Goal: Task Accomplishment & Management: Manage account settings

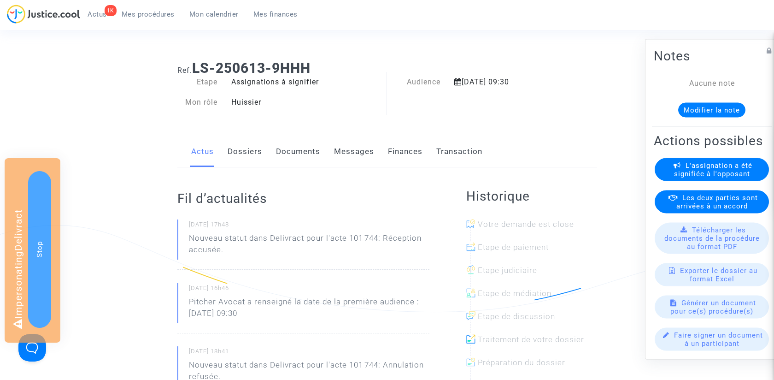
click at [729, 169] on span "L'assignation a été signifiée à l'opposant" at bounding box center [713, 169] width 79 height 17
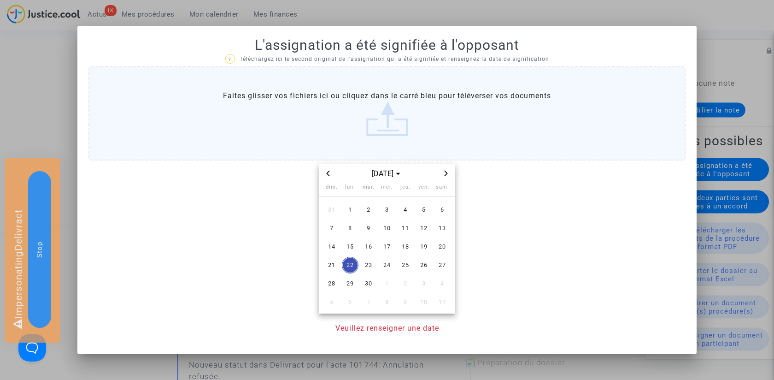
click at [366, 103] on label "Faites glisser vos fichiers ici ou cliquez dans le carré bleu pour téléverser v…" at bounding box center [386, 113] width 597 height 94
click at [0, 0] on input "Faites glisser vos fichiers ici ou cliquez dans le carré bleu pour téléverser v…" at bounding box center [0, 0] width 0 height 0
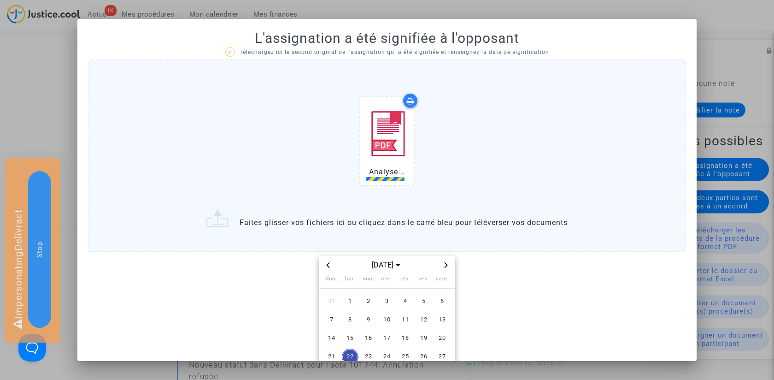
click at [332, 265] on span "Previous month" at bounding box center [328, 264] width 11 height 11
click at [331, 265] on span "Previous month" at bounding box center [328, 264] width 11 height 11
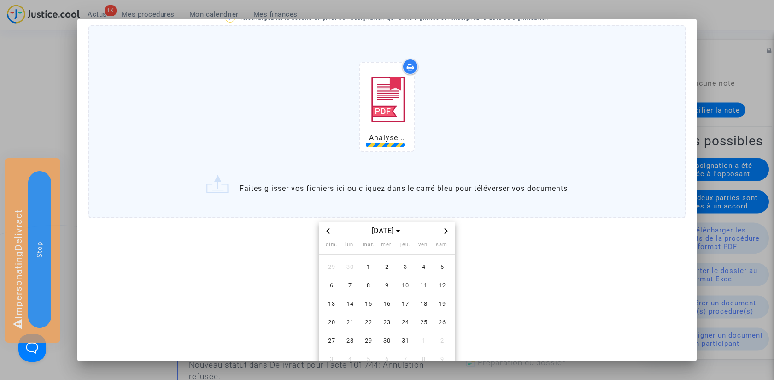
scroll to position [55, 0]
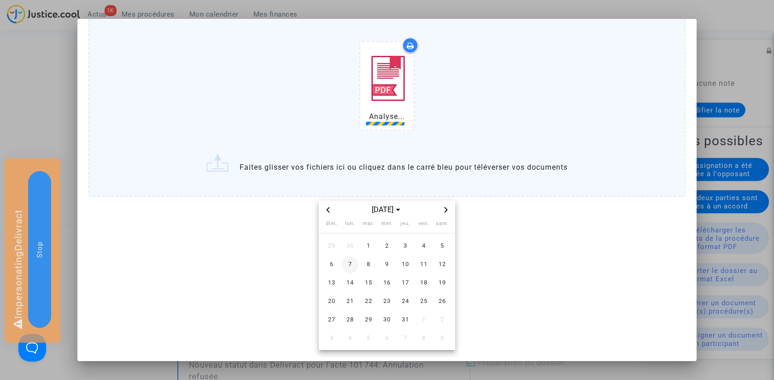
click at [352, 265] on span "7" at bounding box center [350, 264] width 17 height 17
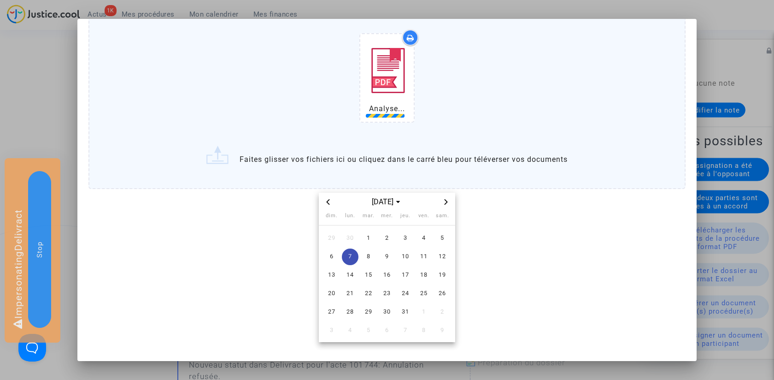
scroll to position [0, 0]
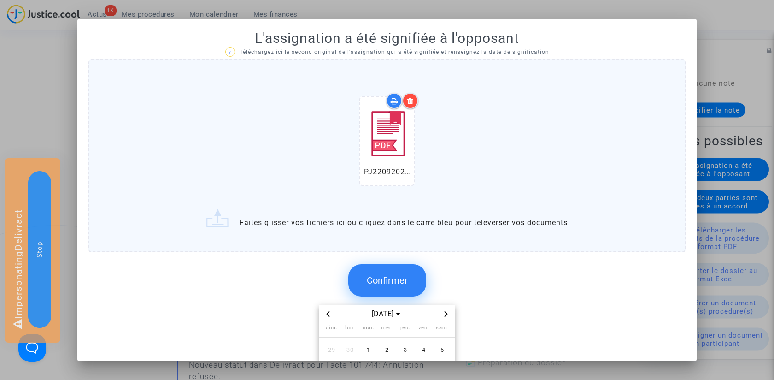
click at [393, 281] on span "Confirmer" at bounding box center [387, 280] width 41 height 11
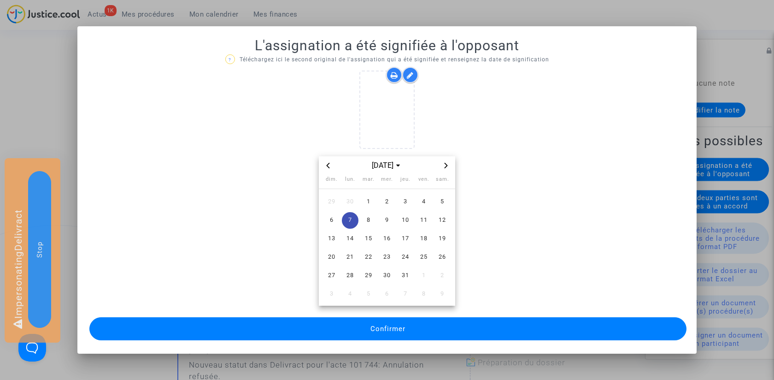
click at [427, 325] on button "Confirmer" at bounding box center [387, 328] width 597 height 23
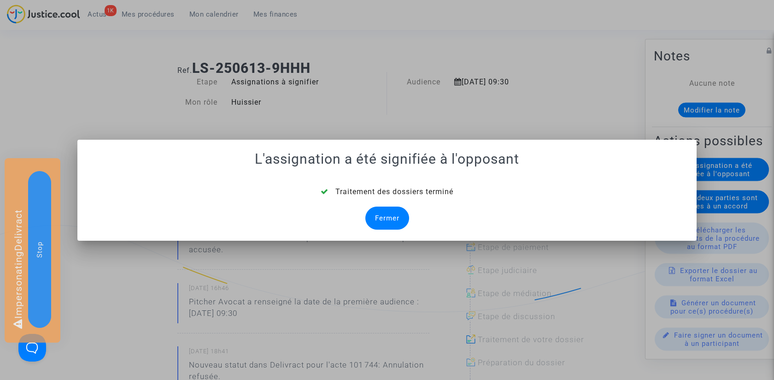
click at [391, 219] on div "Fermer" at bounding box center [387, 217] width 44 height 23
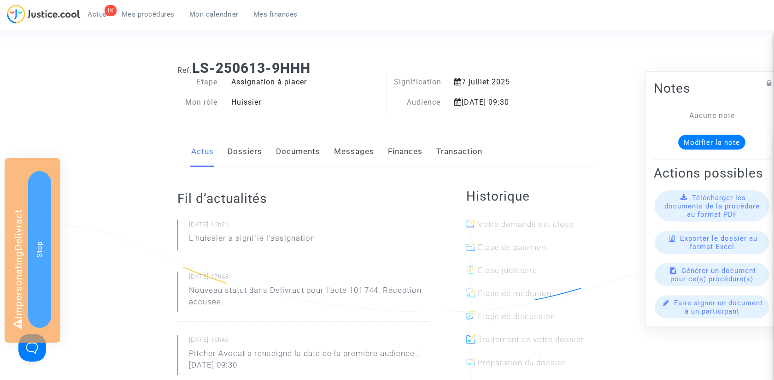
click at [456, 159] on link "Transaction" at bounding box center [459, 151] width 46 height 30
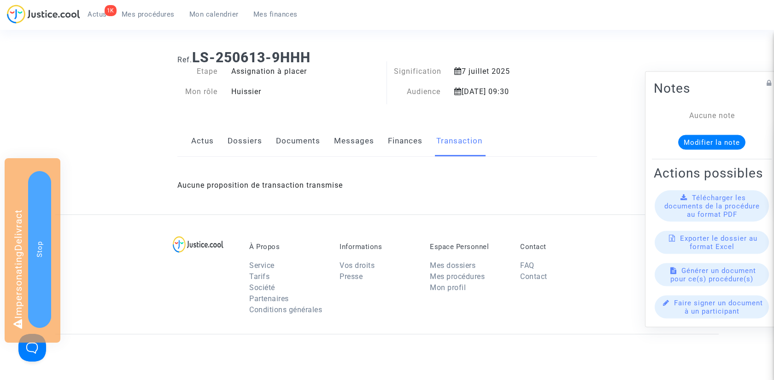
scroll to position [11, 0]
click at [388, 156] on div "Aucune proposition de transaction transmise" at bounding box center [387, 185] width 420 height 58
click at [397, 142] on link "Finances" at bounding box center [405, 140] width 35 height 30
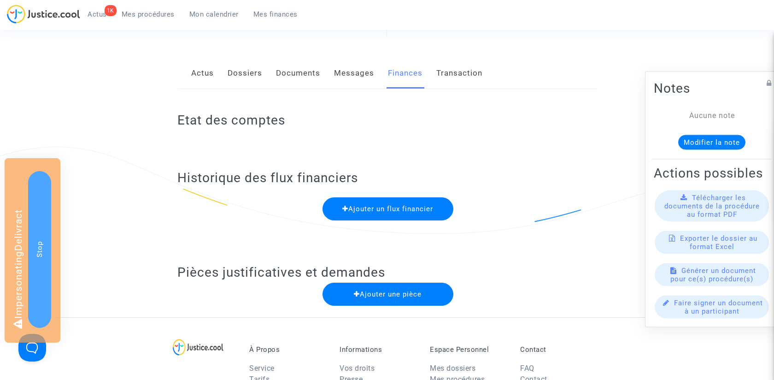
scroll to position [105, 0]
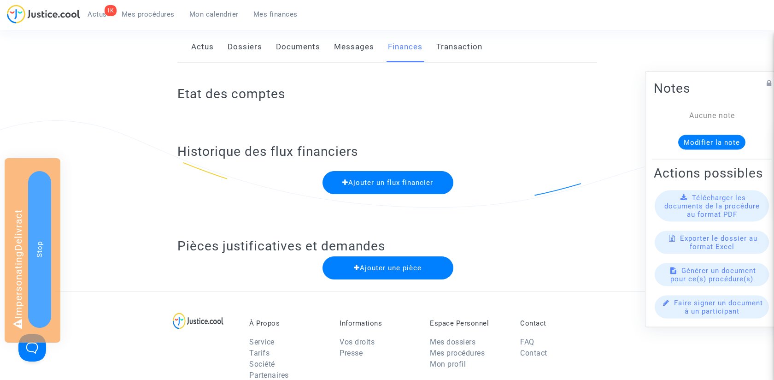
click at [357, 272] on button "Ajouter une pièce" at bounding box center [388, 267] width 131 height 23
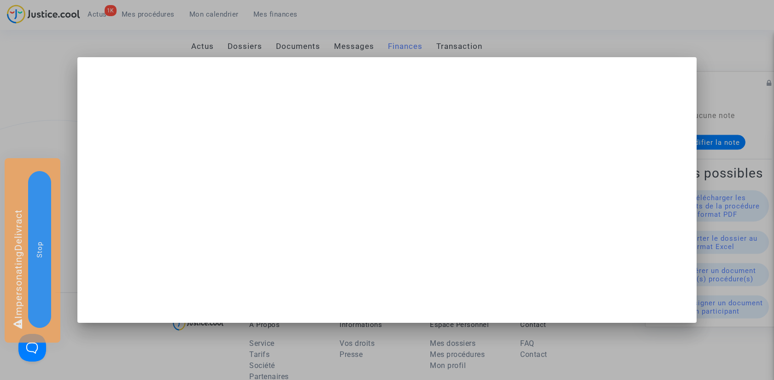
scroll to position [0, 0]
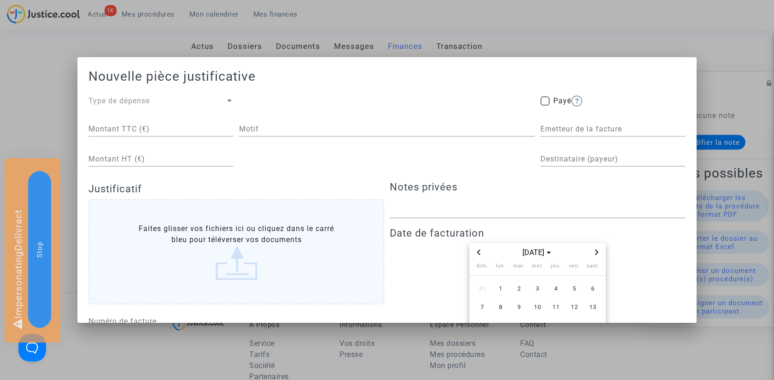
click at [166, 103] on div "Type de dépense" at bounding box center [156, 100] width 137 height 11
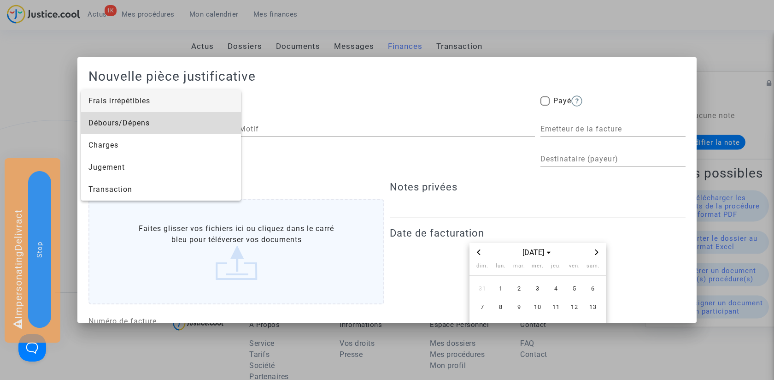
click at [156, 122] on span "Débours/Dépens" at bounding box center [160, 123] width 145 height 22
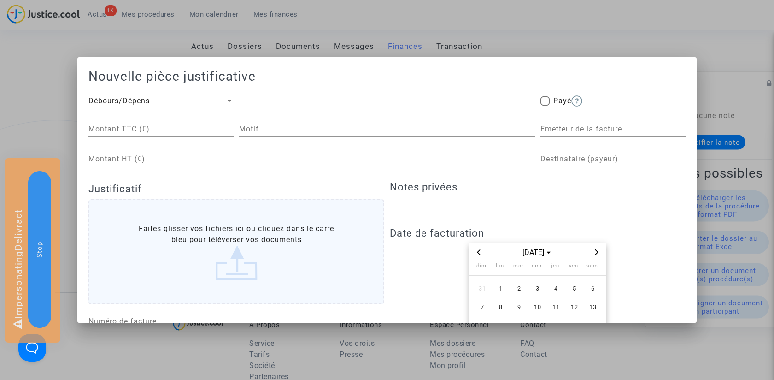
click at [207, 135] on div "Montant TTC (€)" at bounding box center [160, 126] width 145 height 21
type input "59.87"
click at [348, 152] on div "Motif" at bounding box center [387, 146] width 296 height 60
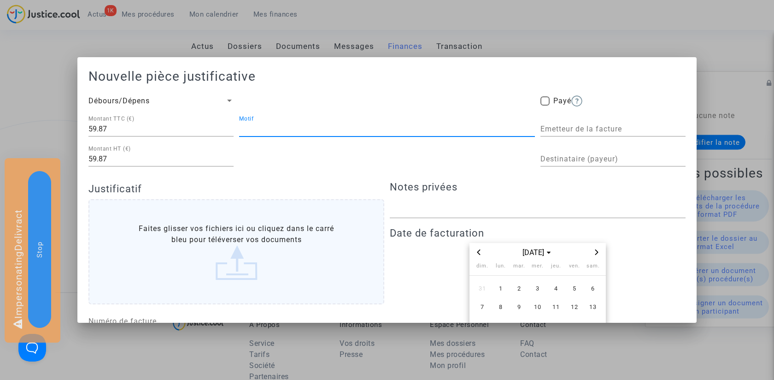
click at [326, 132] on input "Motif" at bounding box center [387, 129] width 296 height 8
click at [322, 130] on input "Frais de signification" at bounding box center [387, 129] width 296 height 8
paste input "101744"
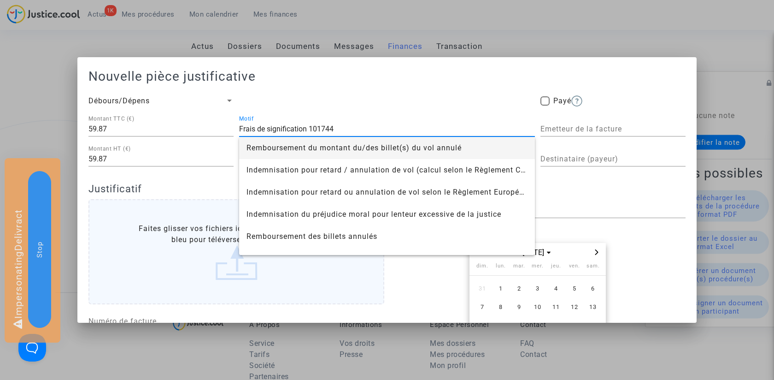
type input "Frais de signification 101744"
click at [578, 129] on input "Emetteur de la facture" at bounding box center [613, 129] width 145 height 8
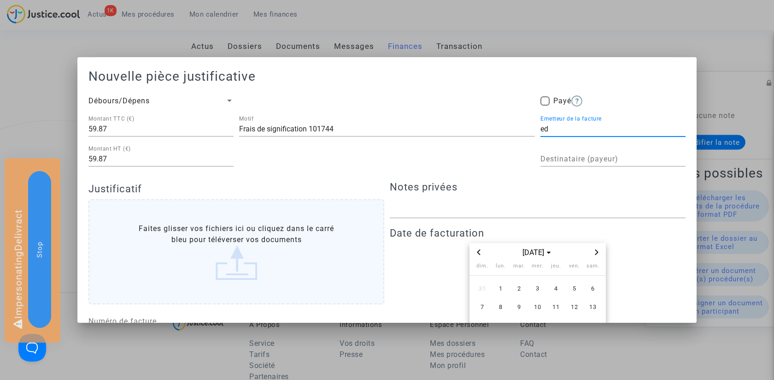
type input "e"
click at [557, 151] on img at bounding box center [557, 148] width 15 height 15
type input "Delivract"
click at [566, 161] on input "Destinataire (payeur)" at bounding box center [613, 159] width 145 height 8
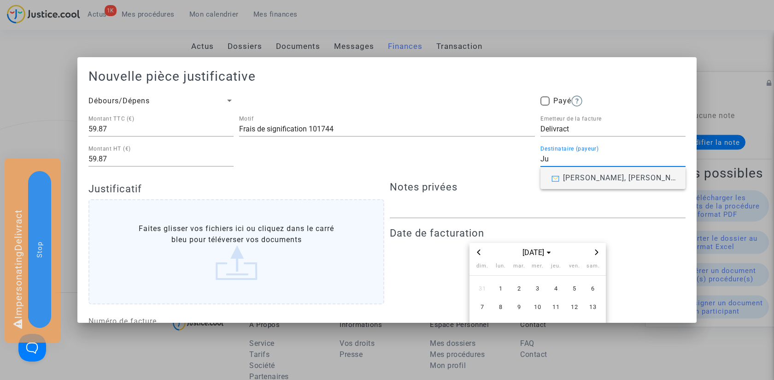
type input "J"
type input "jcool"
click at [567, 170] on div "jcool Destinataire (payeur)" at bounding box center [613, 161] width 145 height 30
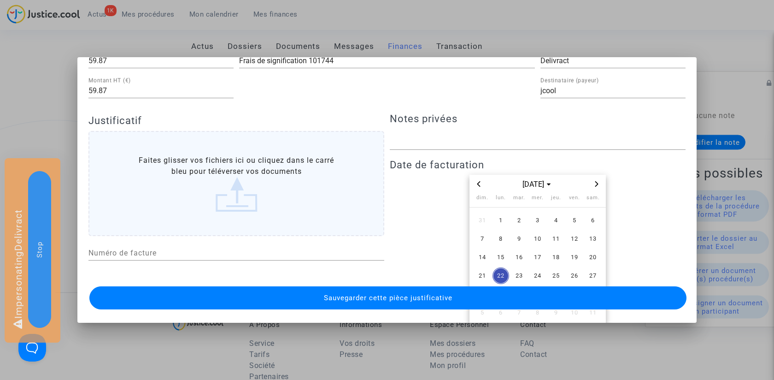
scroll to position [95, 0]
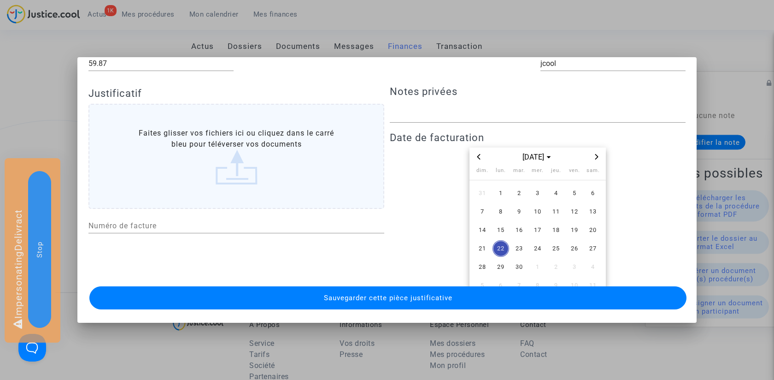
click at [253, 187] on label "Faites glisser vos fichiers ici ou cliquez dans le carré bleu pour téléverser v…" at bounding box center [236, 156] width 296 height 105
click at [0, 0] on input "Faites glisser vos fichiers ici ou cliquez dans le carré bleu pour téléverser v…" at bounding box center [0, 0] width 0 height 0
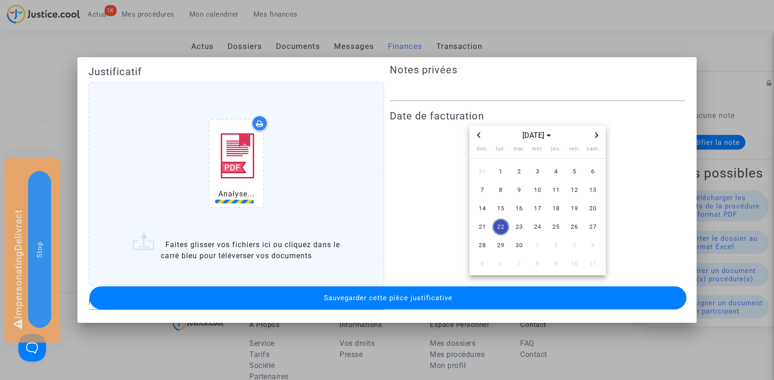
scroll to position [119, 0]
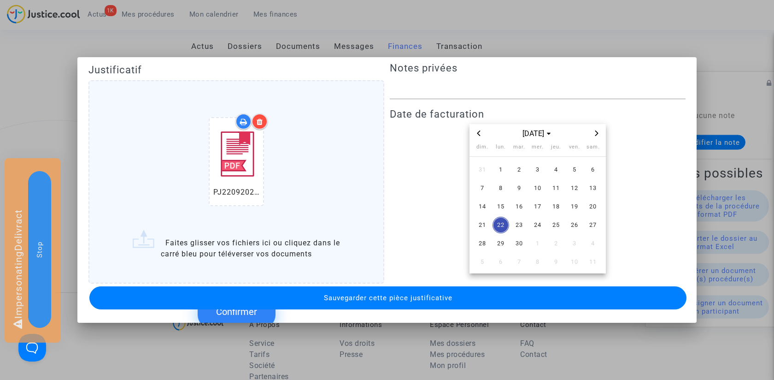
click at [480, 132] on icon "Previous month" at bounding box center [479, 133] width 6 height 6
click at [521, 186] on span "8" at bounding box center [519, 188] width 17 height 17
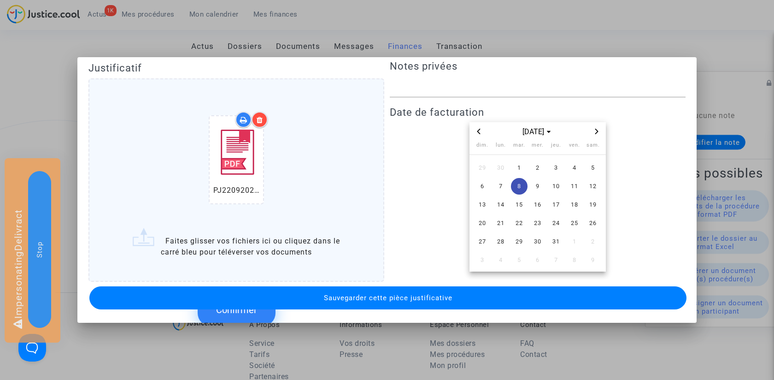
scroll to position [200, 0]
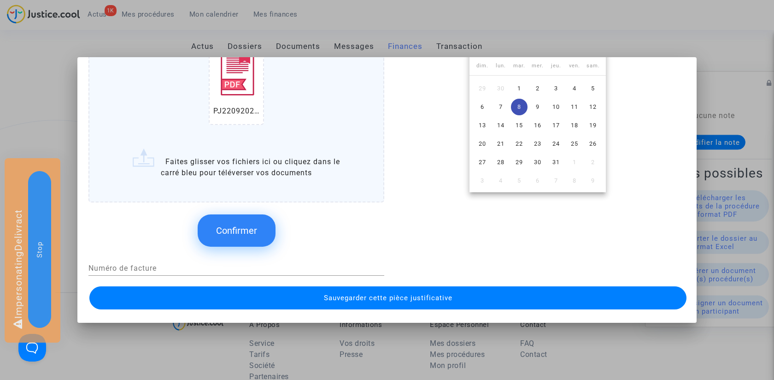
click at [241, 225] on span "Confirmer" at bounding box center [236, 230] width 41 height 11
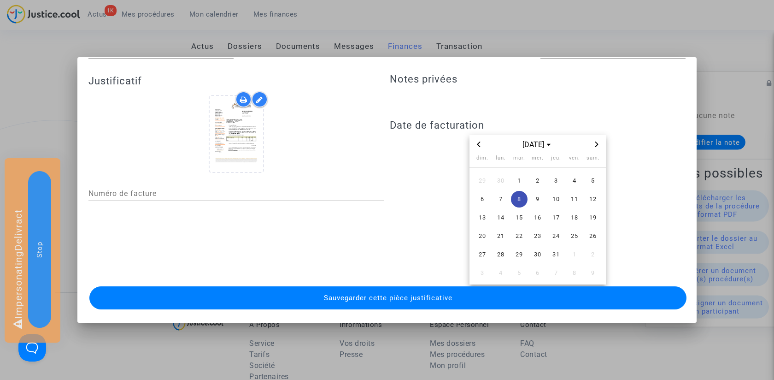
scroll to position [0, 0]
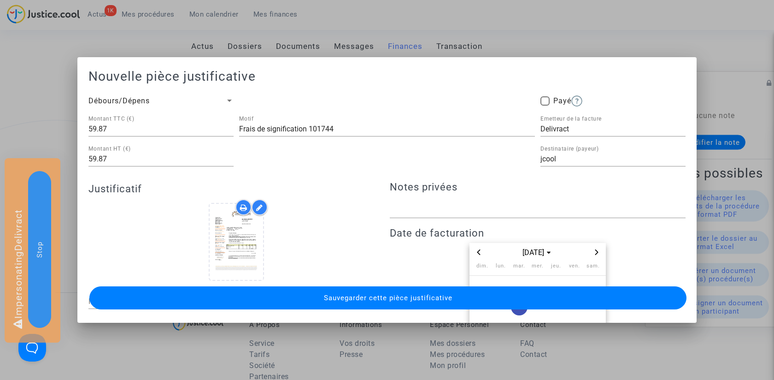
click at [350, 300] on span "Sauvegarder cette pièce justificative" at bounding box center [388, 298] width 129 height 8
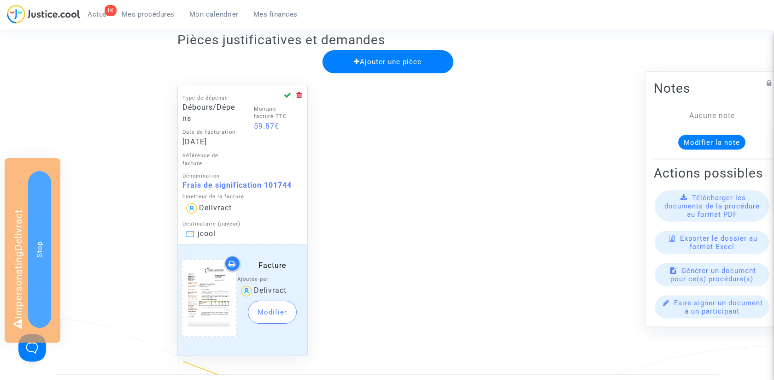
scroll to position [306, 0]
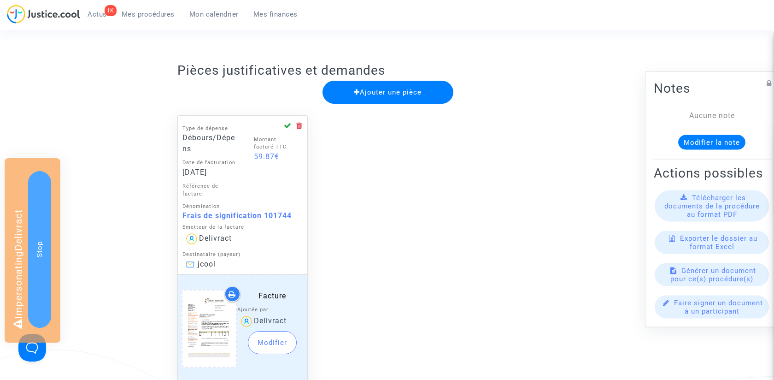
click at [398, 95] on button "Ajouter une pièce" at bounding box center [388, 92] width 131 height 23
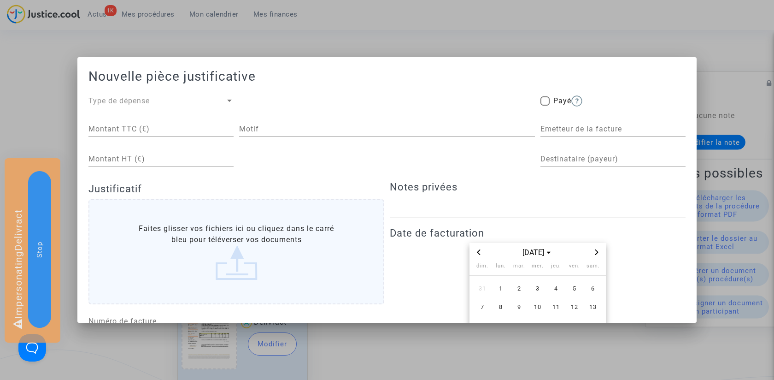
click at [187, 102] on div "Type de dépense" at bounding box center [156, 100] width 137 height 11
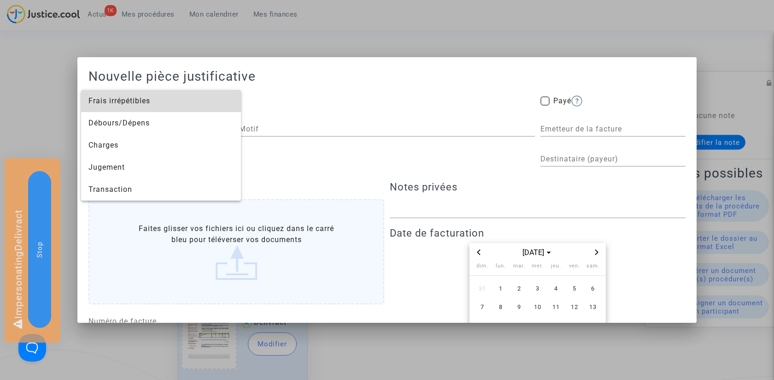
click at [182, 102] on span "Frais irrépétibles" at bounding box center [160, 101] width 145 height 22
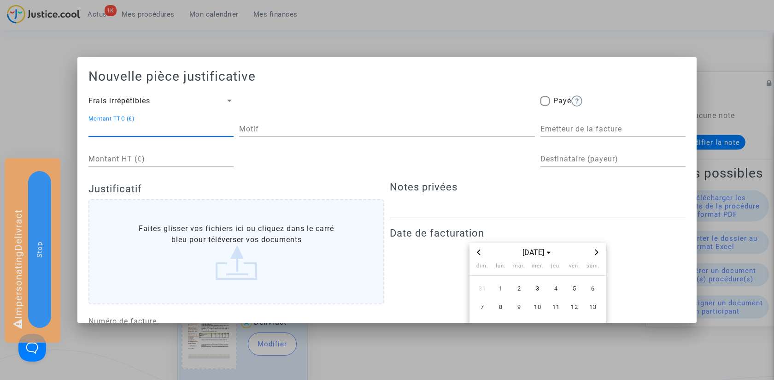
click at [139, 130] on input "Montant TTC (€)" at bounding box center [160, 129] width 145 height 8
paste input "10.44"
type input "10.44"
click at [330, 125] on div "Motif" at bounding box center [387, 126] width 296 height 21
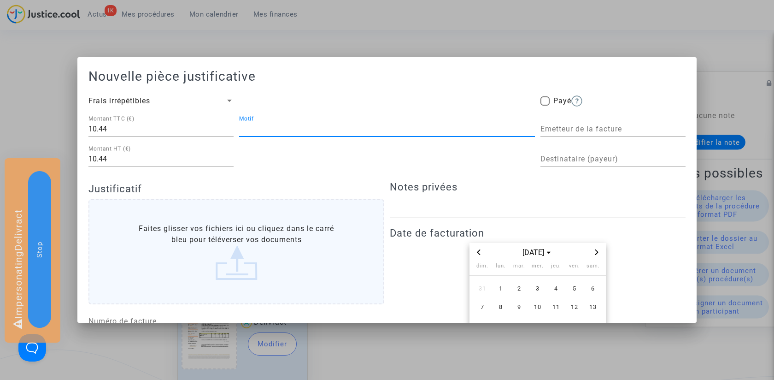
paste input "Service d'automatisation de la signification par voie d'huissier"
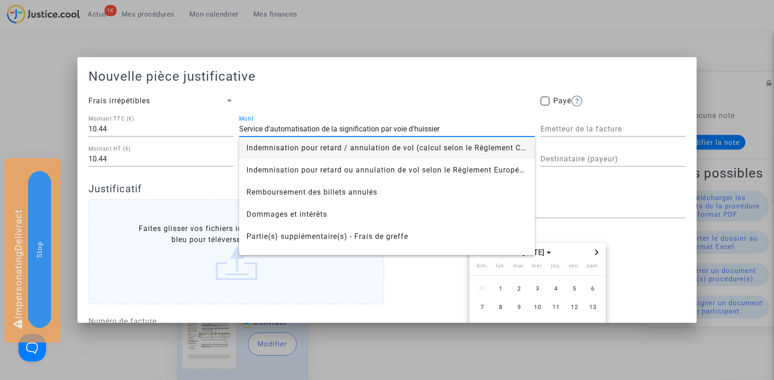
type input "Service d'automatisation de la signification par voie d'huissier"
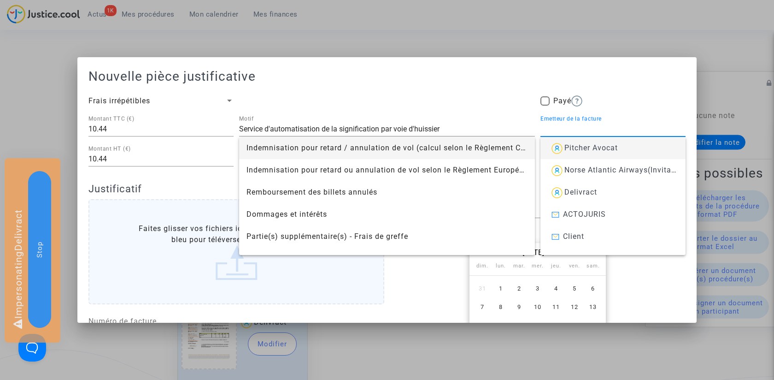
click at [598, 130] on input "Emetteur de la facture" at bounding box center [613, 129] width 145 height 8
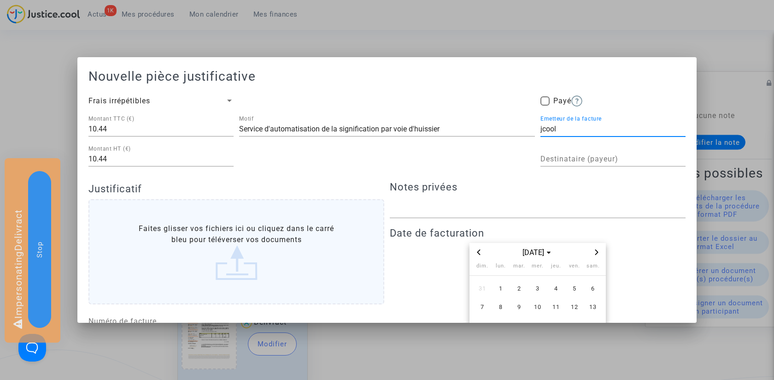
type input "jcool"
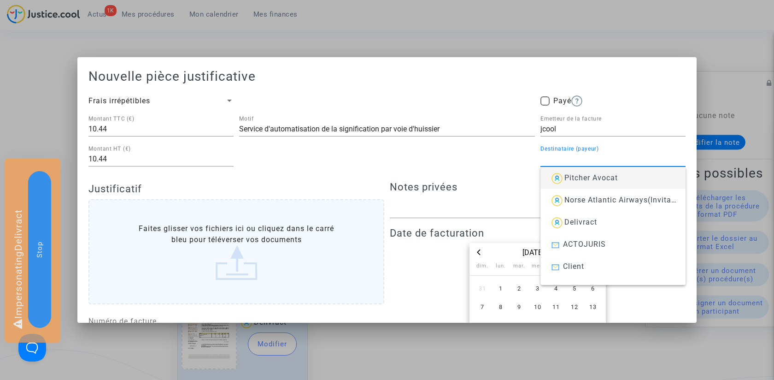
click at [590, 160] on input "Destinataire (payeur)" at bounding box center [613, 159] width 145 height 8
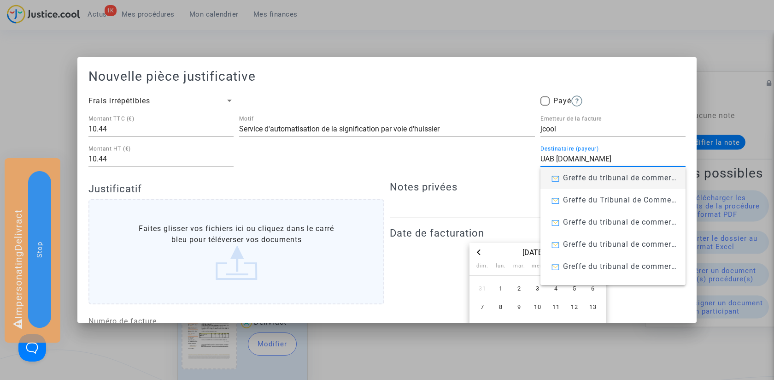
type input "UAB [DOMAIN_NAME]"
click at [383, 158] on div "Service d'automatisation de la signification par voie d'huissier Motif" at bounding box center [387, 146] width 296 height 60
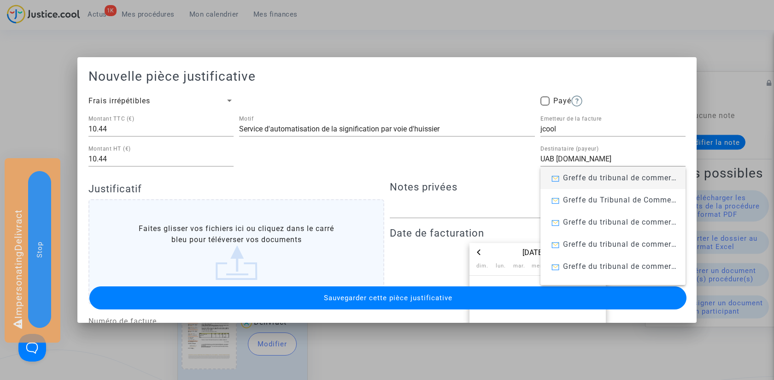
click at [457, 153] on div "Service d'automatisation de la signification par voie d'huissier Motif" at bounding box center [387, 146] width 296 height 60
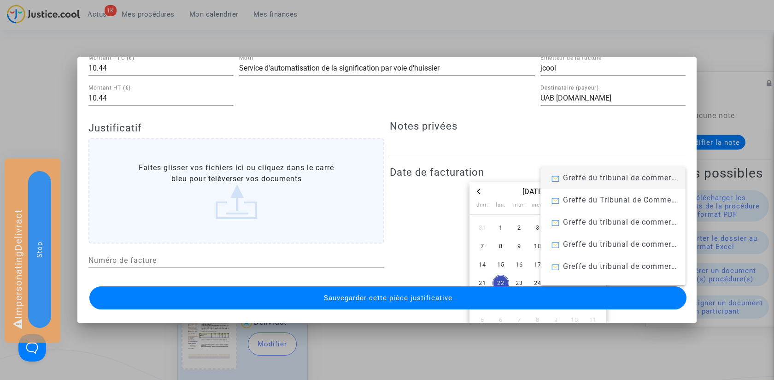
scroll to position [63, 0]
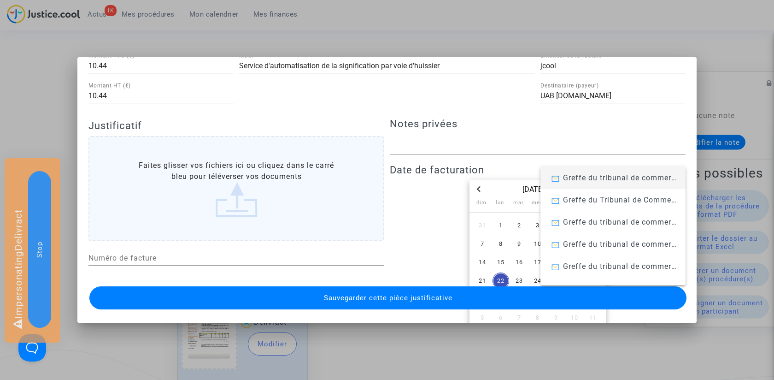
click at [267, 204] on label "Faites glisser vos fichiers ici ou cliquez dans le carré bleu pour téléverser v…" at bounding box center [236, 188] width 296 height 105
click at [0, 0] on input "Faites glisser vos fichiers ici ou cliquez dans le carré bleu pour téléverser v…" at bounding box center [0, 0] width 0 height 0
click at [439, 199] on div "sept. 2025 dim. lun. mar. mer. jeu. ven. sam. 31 1 2 3 4 5 6 7 8 9 10 11 12 13 …" at bounding box center [538, 254] width 296 height 149
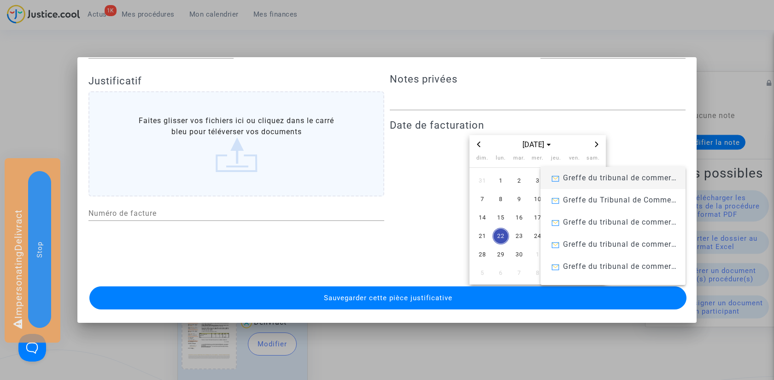
click at [475, 145] on span "Previous month" at bounding box center [478, 144] width 11 height 11
click at [516, 198] on span "8" at bounding box center [519, 199] width 17 height 17
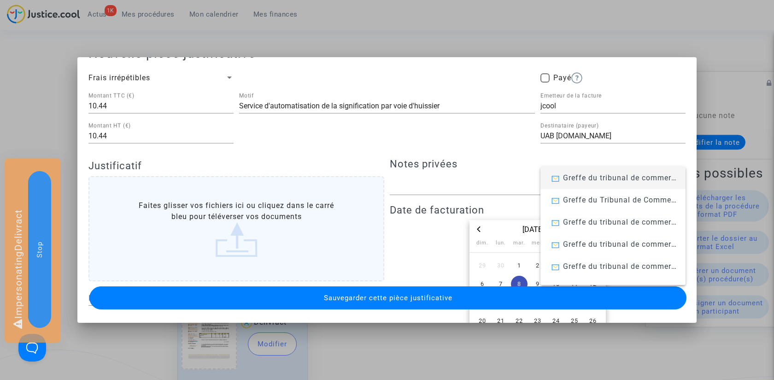
scroll to position [0, 0]
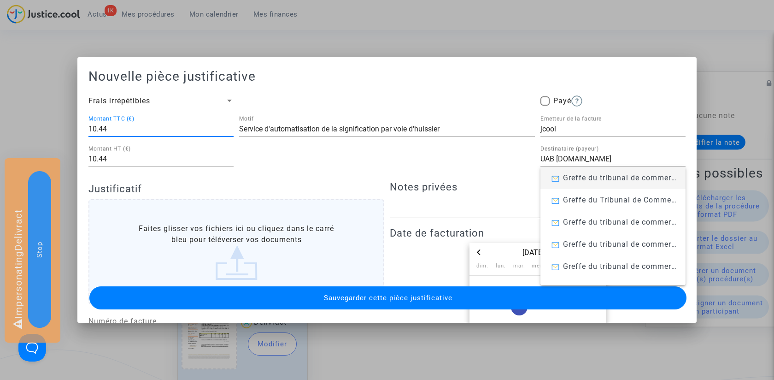
click at [98, 130] on input "10.44" at bounding box center [160, 129] width 145 height 8
type input "10.44"
click at [295, 300] on button "Sauvegarder cette pièce justificative" at bounding box center [387, 297] width 597 height 23
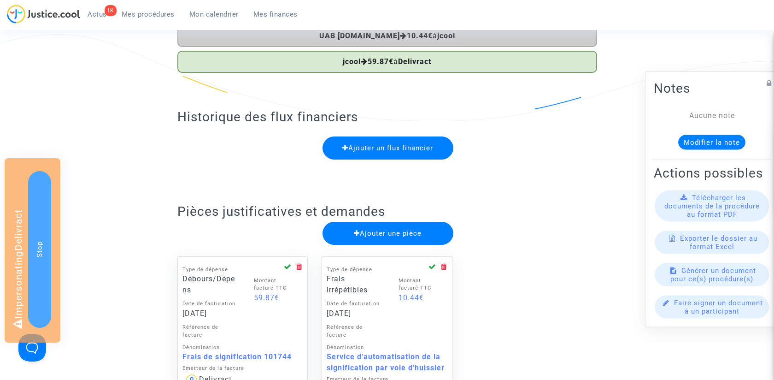
scroll to position [28, 0]
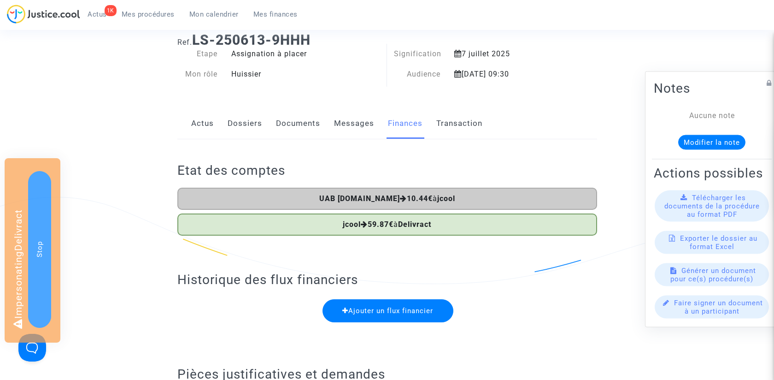
drag, startPoint x: 196, startPoint y: 41, endPoint x: 372, endPoint y: 41, distance: 175.6
click at [372, 41] on h1 "Ref. LS-250613-9HHH" at bounding box center [387, 40] width 420 height 17
copy b "LS-250613-9HHH"
